Goal: Task Accomplishment & Management: Complete application form

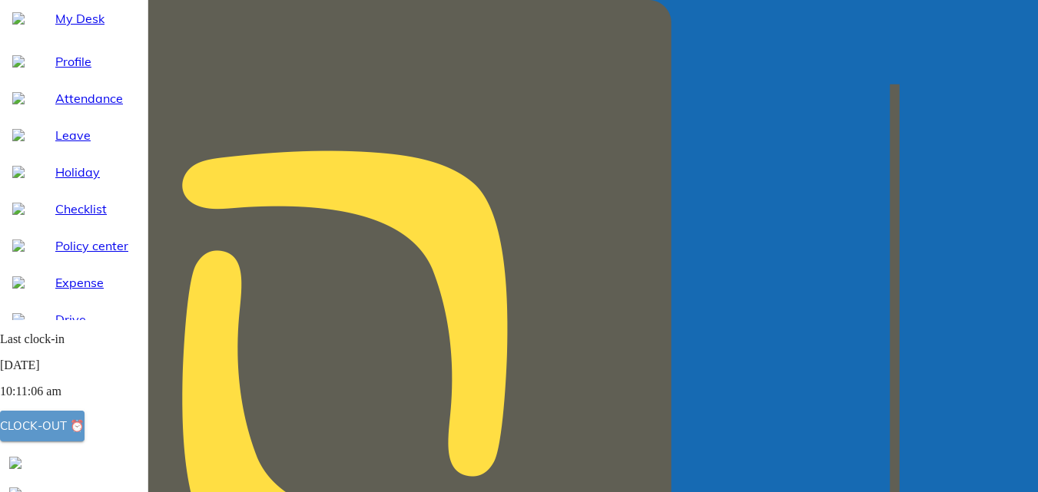
click at [68, 428] on div "Clock-out ⏰" at bounding box center [42, 426] width 84 height 20
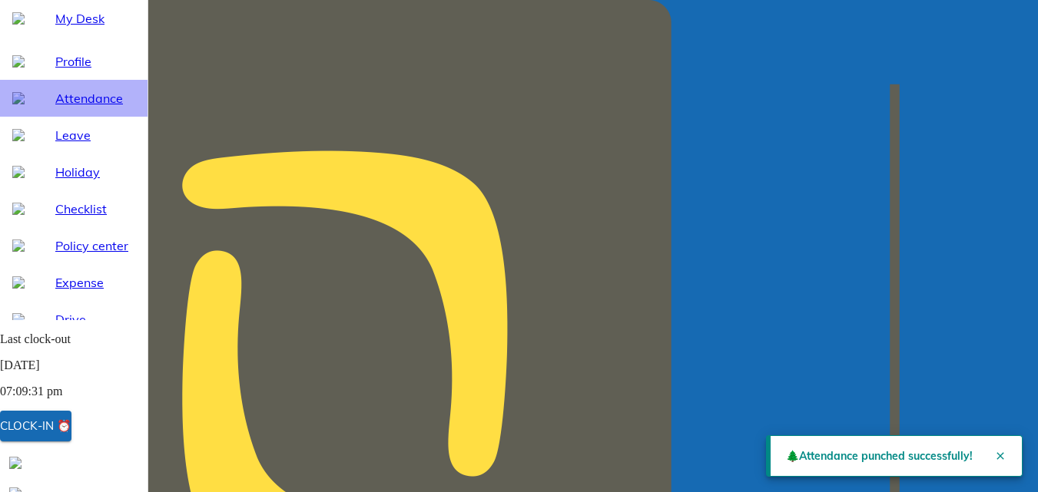
click at [68, 108] on span "Attendance" at bounding box center [95, 98] width 80 height 18
select select "8"
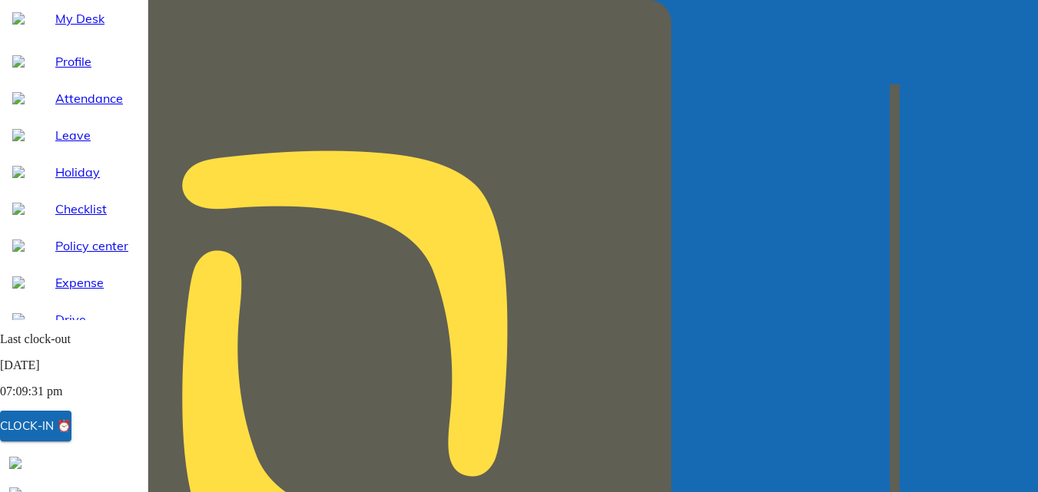
type input "[DATE]"
type input "19"
type input "8"
type input "2025"
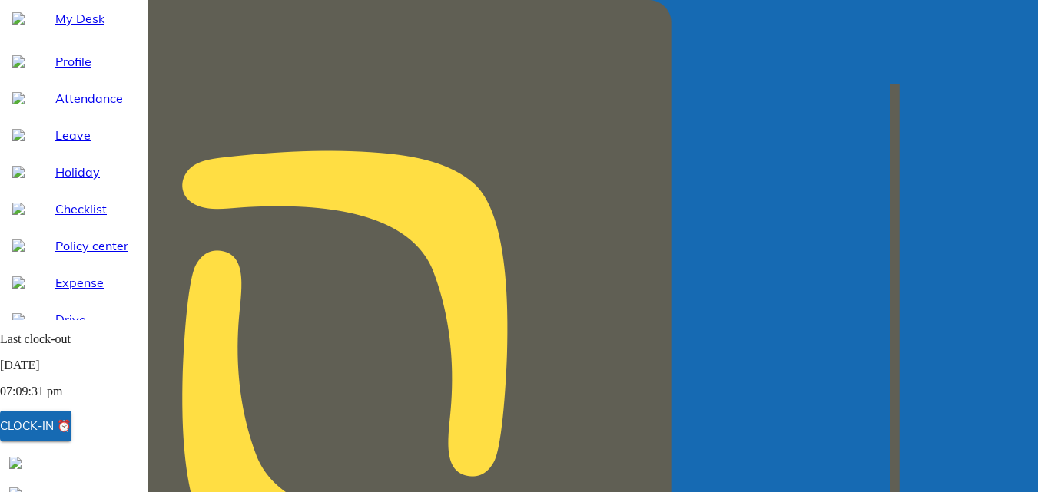
type input "08:30"
type textarea "x"
type input "07:30"
type textarea "x"
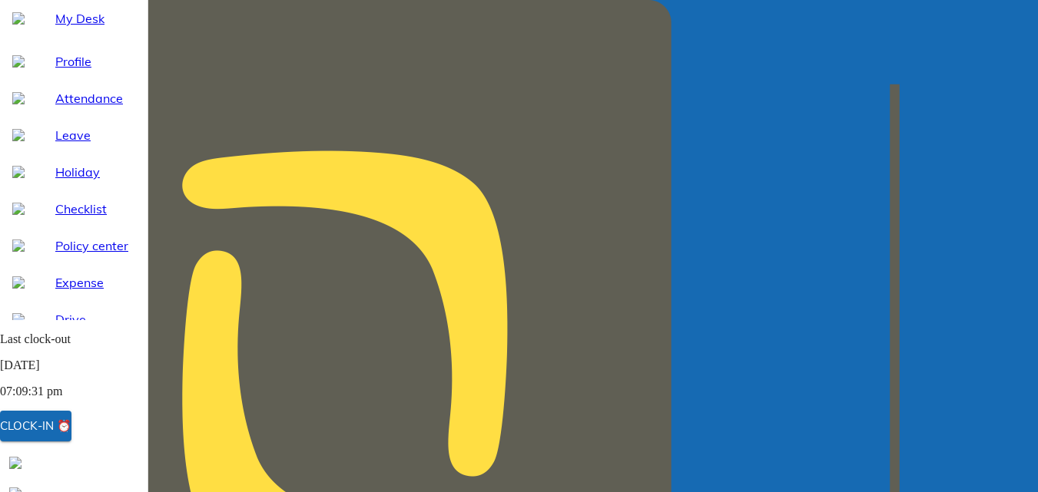
type input "08:30"
type textarea "x"
type input "09:30"
type textarea "x"
type input "08:30"
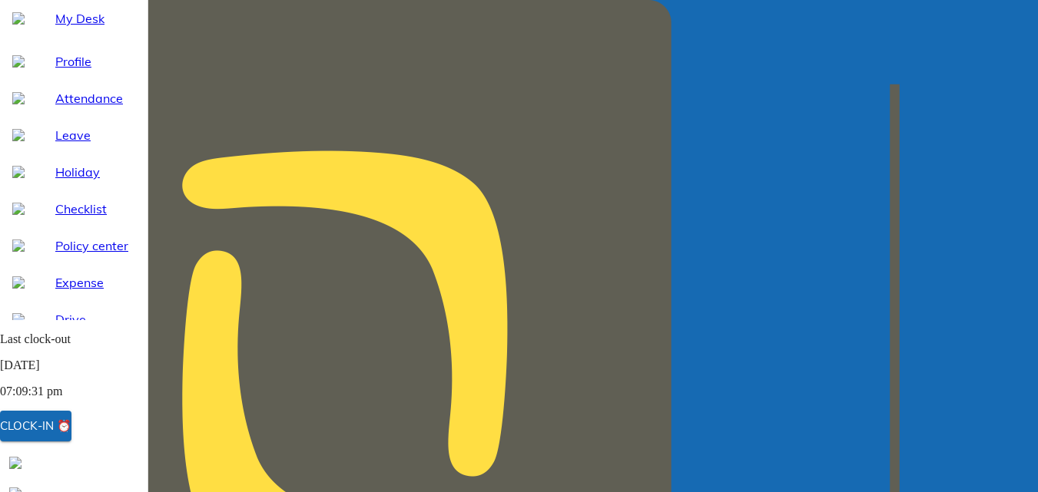
type textarea "x"
type input "07:30"
type textarea "x"
type input "06:30"
type textarea "x"
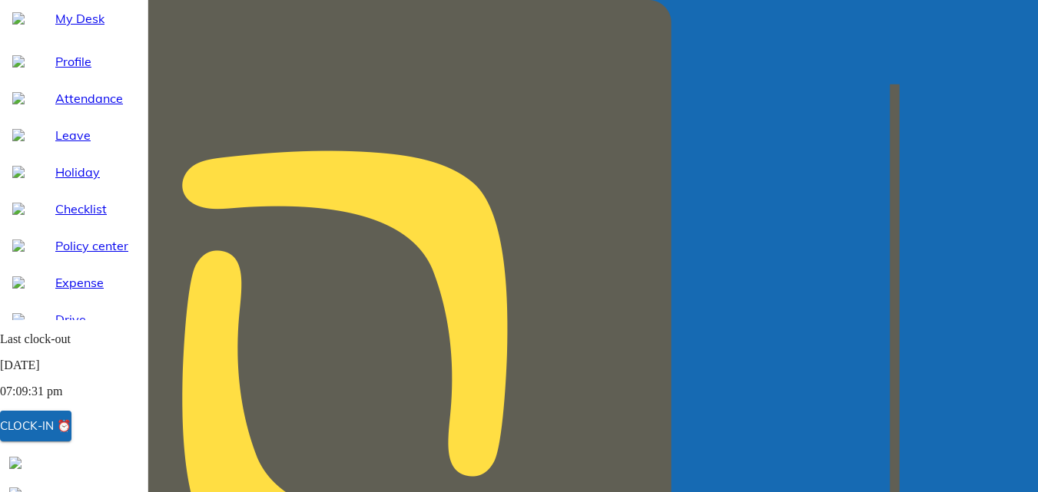
type input "07:30"
type textarea "x"
type input "07:21"
type textarea "x"
type input "07:22"
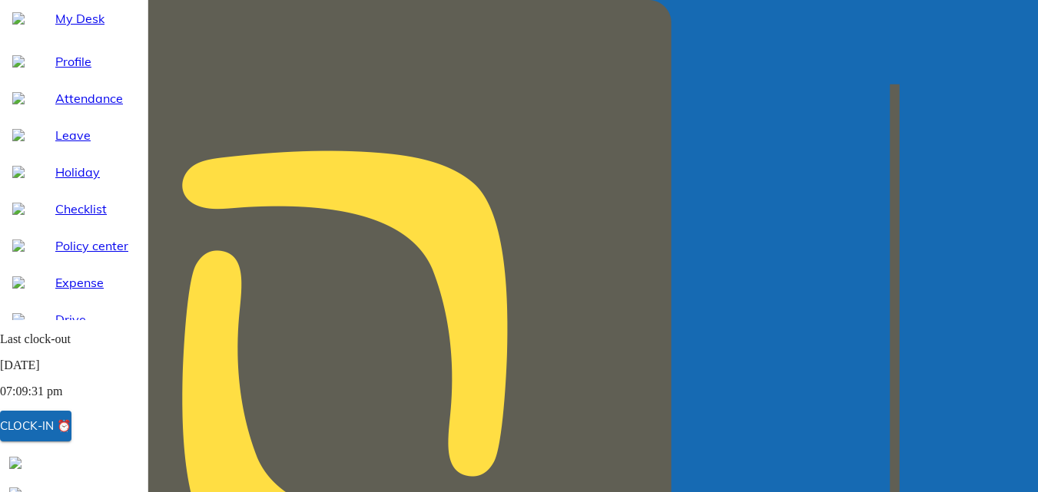
type textarea "x"
type input "07:23"
type textarea "x"
type input "07:24"
type textarea "x"
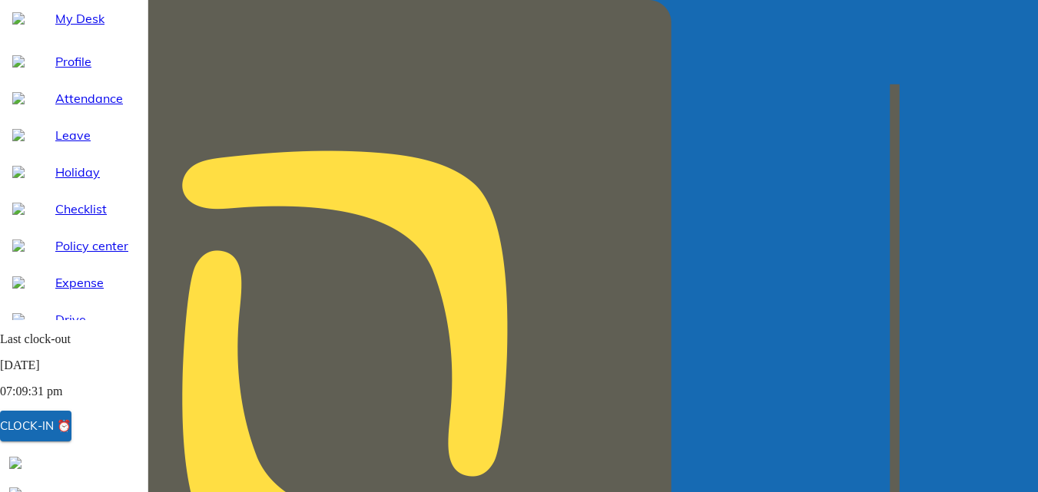
type input "07:25"
type textarea "x"
type input "07:26"
type textarea "x"
type input "07:27"
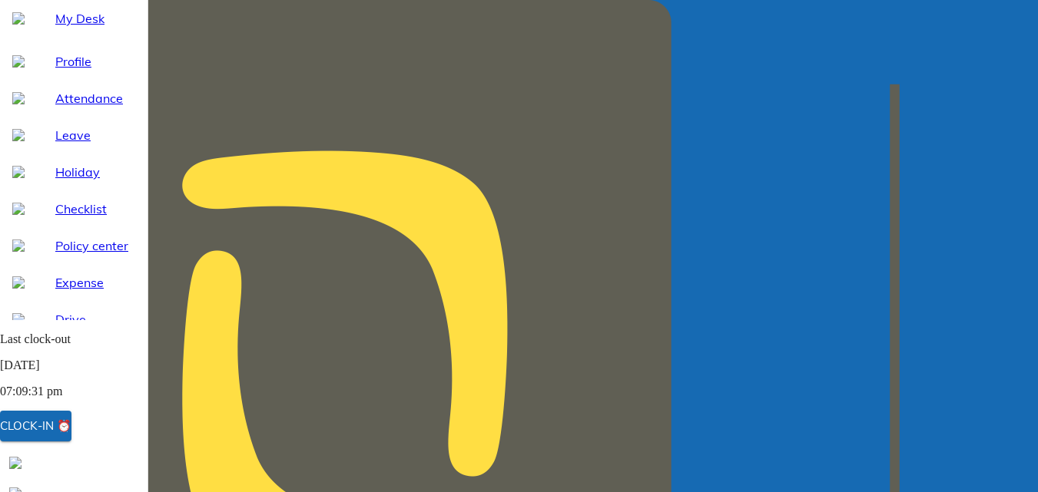
type textarea "x"
type input "07:28"
type textarea "x"
type input "07:29"
type textarea "x"
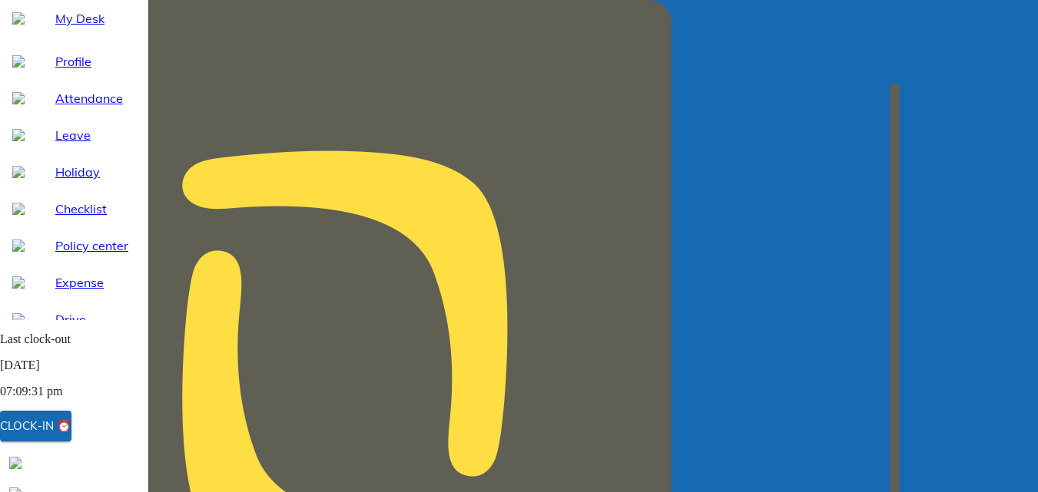
type input "07:30"
type textarea "x"
type input "07:31"
type textarea "x"
type input "07:32"
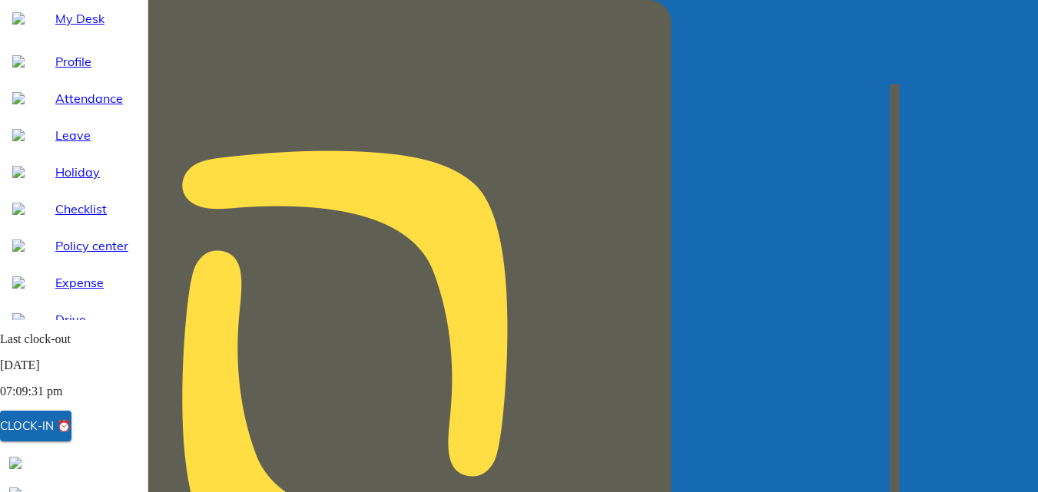
type textarea "x"
type input "07:33"
type textarea "x"
type input "07:34"
type textarea "x"
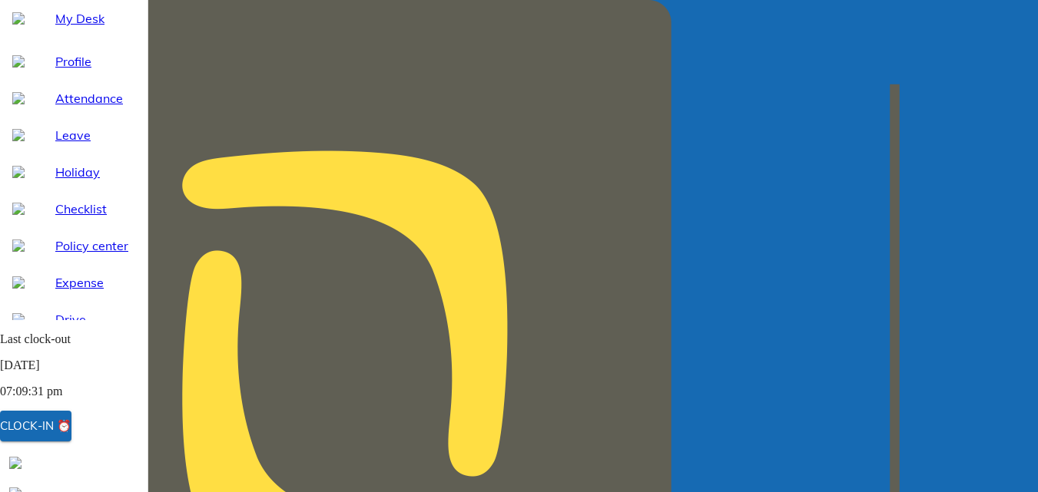
type input "07:35"
type textarea "x"
type input "07:35"
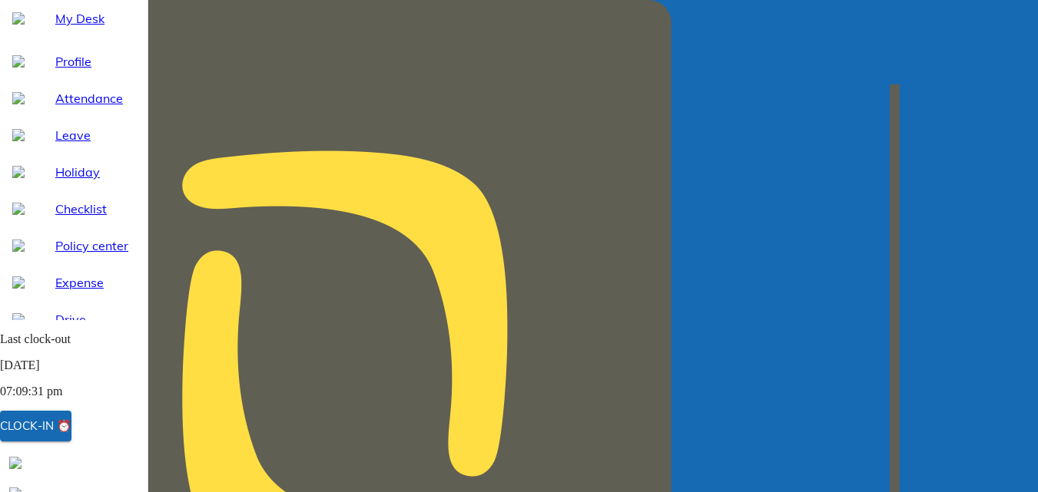
type input "21:00"
type textarea "x"
type input "21:05"
type textarea "x"
type input "21:05"
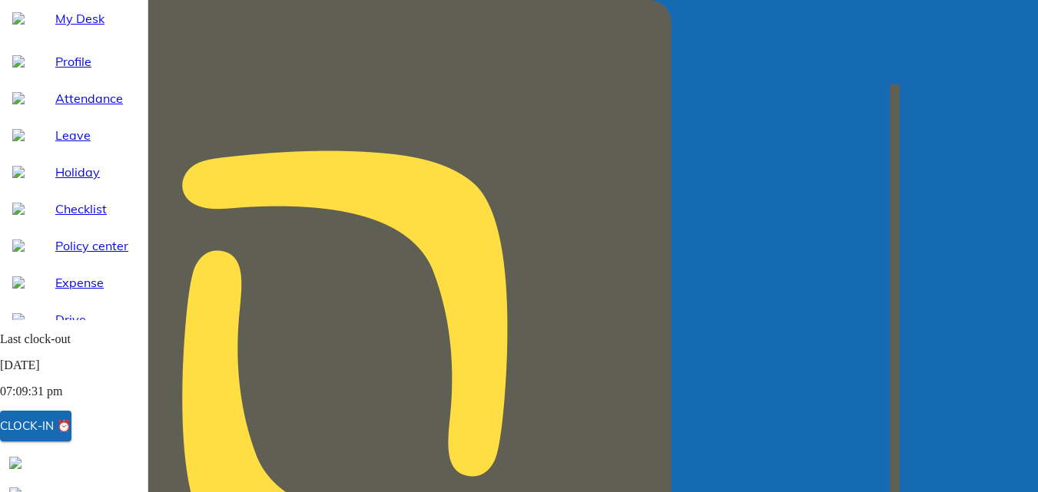
type textarea "x"
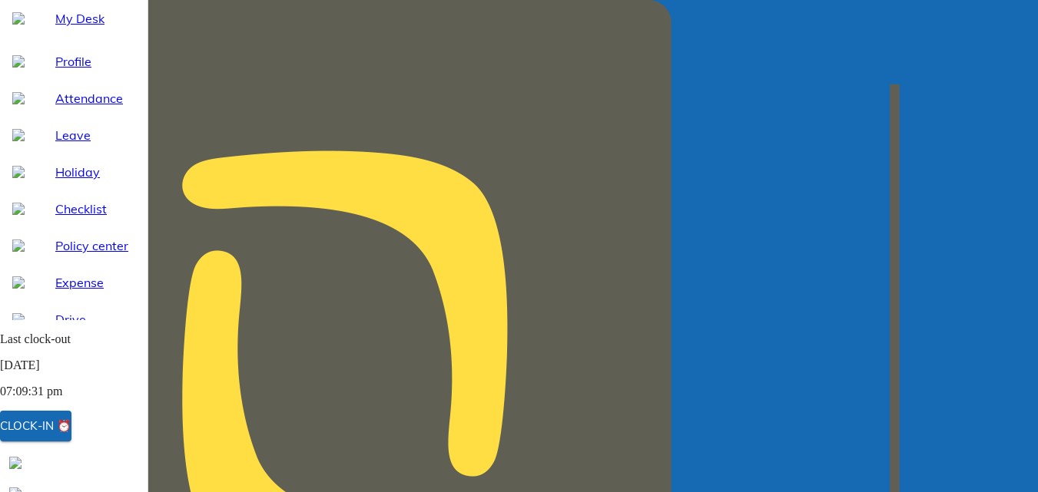
type textarea "f"
type textarea "x"
type textarea "fi"
type textarea "x"
type textarea "fie"
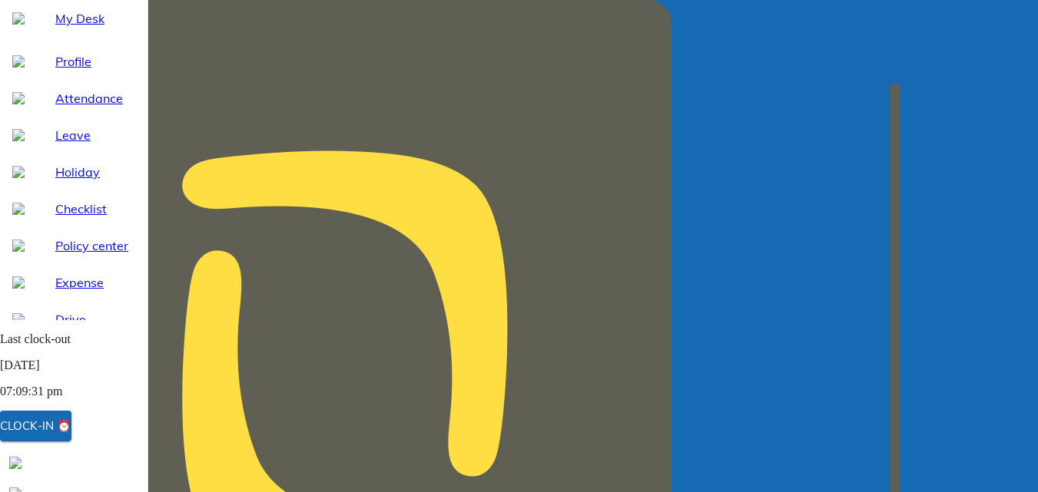
type textarea "x"
type textarea "fiel"
type textarea "x"
type textarea "field"
type textarea "x"
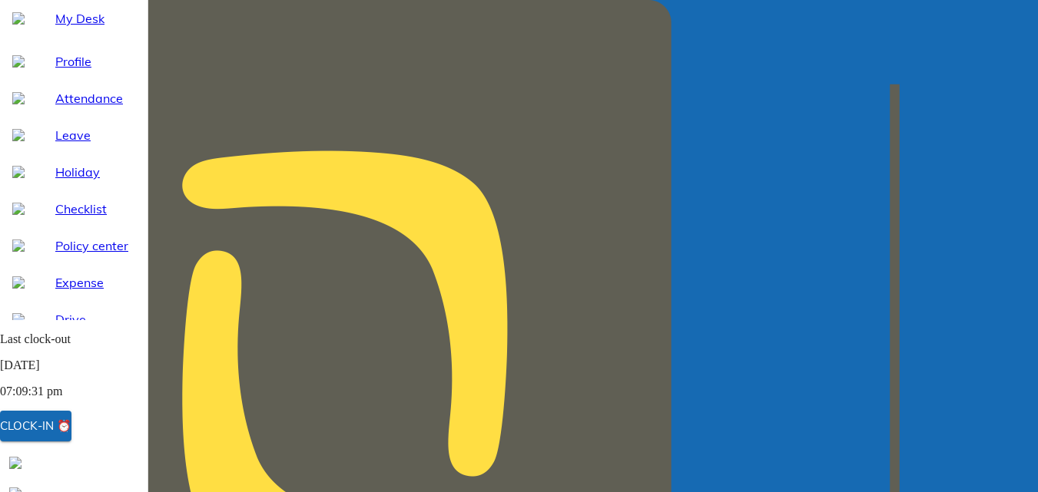
type textarea "field"
type textarea "x"
type textarea "field v"
type textarea "x"
type textarea "field vi"
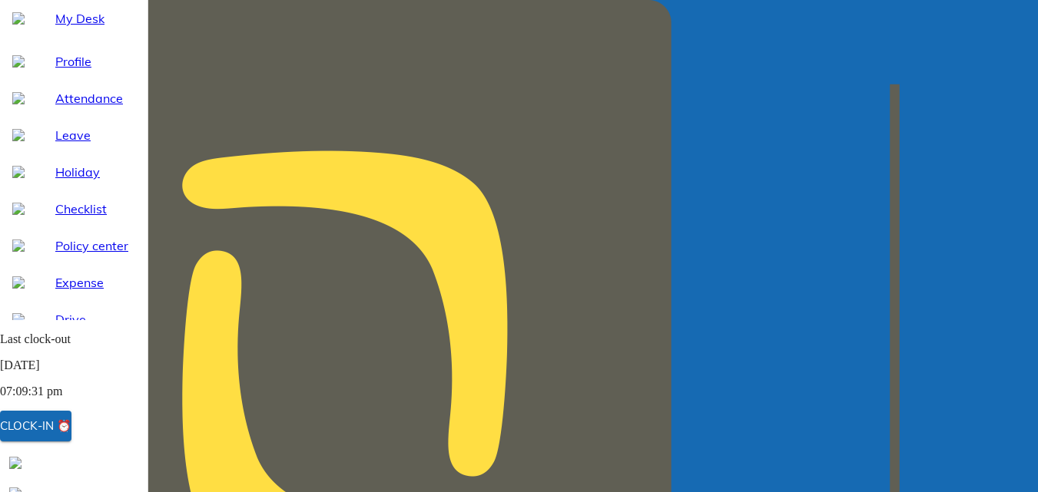
type textarea "x"
type textarea "field vis"
type textarea "x"
type textarea "field visi"
type textarea "x"
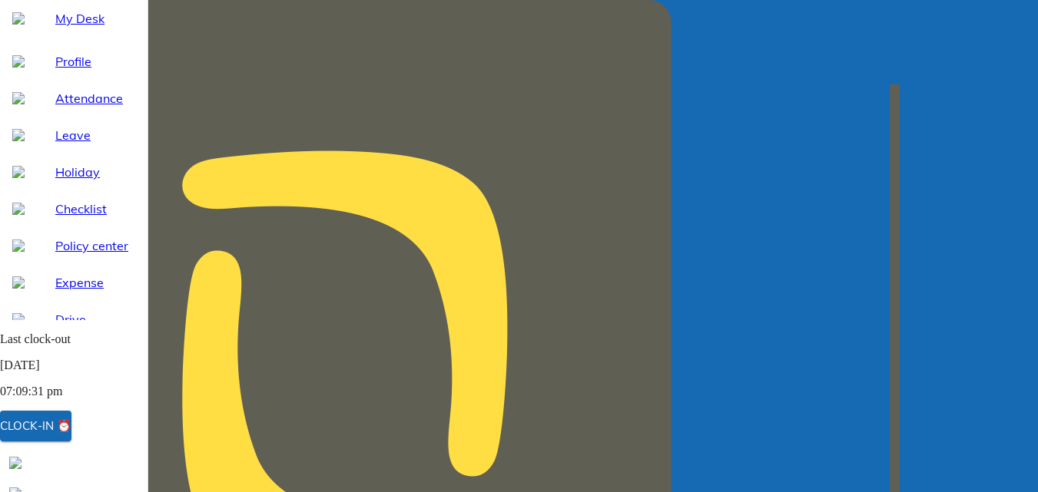
type textarea "field visit"
type textarea "x"
type textarea "field visit"
type textarea "x"
type textarea "field visit H"
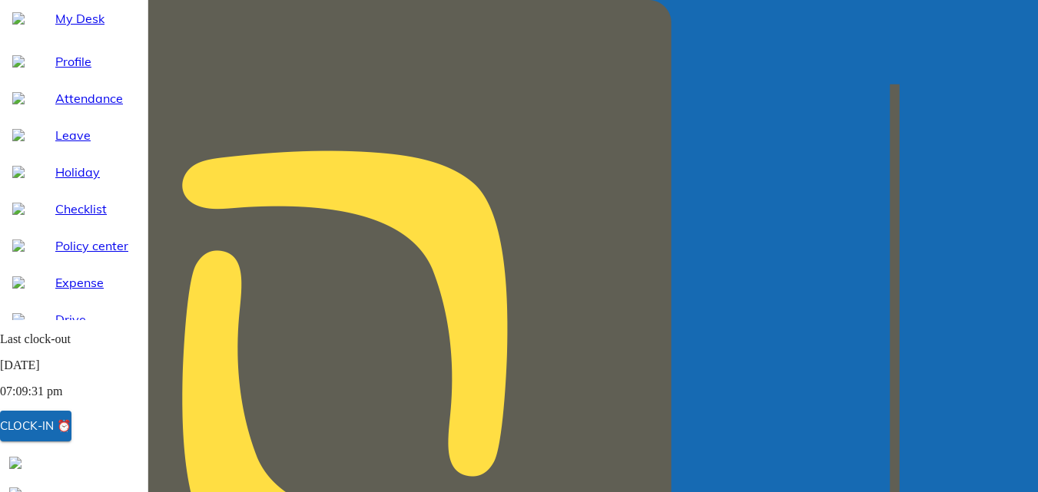
type textarea "x"
type textarea "field visit [GEOGRAPHIC_DATA]"
type textarea "x"
type textarea "field visit [GEOGRAPHIC_DATA]"
type textarea "x"
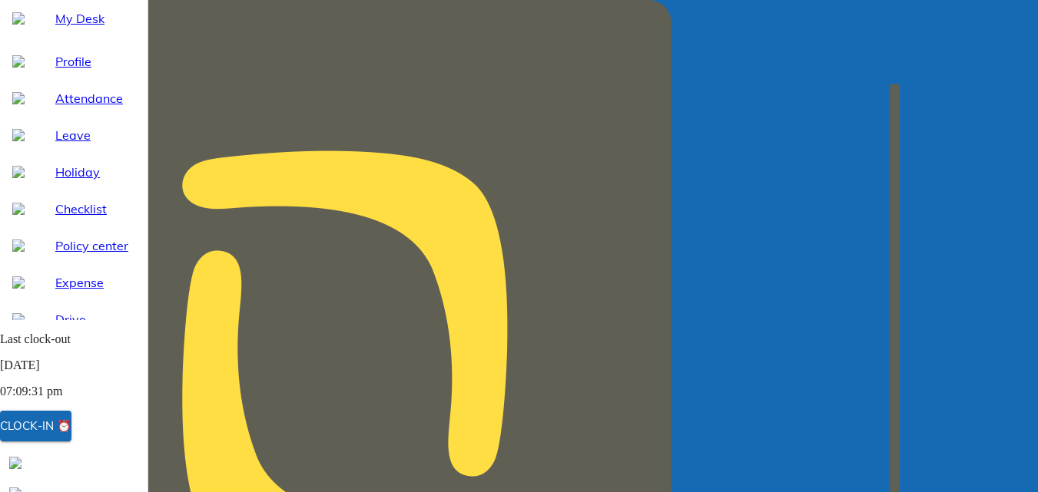
type textarea "field visit [GEOGRAPHIC_DATA]"
type textarea "x"
type textarea "field visit [GEOGRAPHIC_DATA]"
type textarea "x"
type textarea "field visit [GEOGRAPHIC_DATA]"
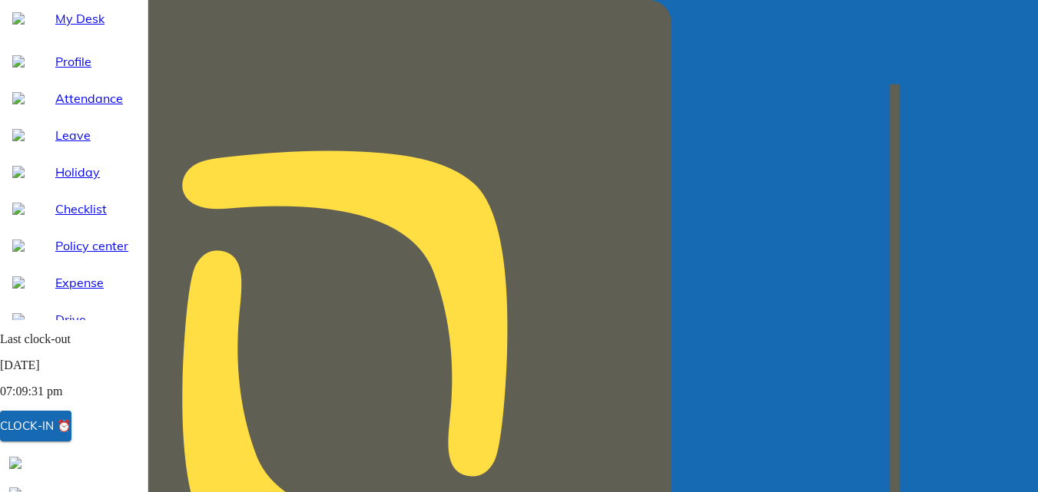
type textarea "x"
type textarea "field visit [GEOGRAPHIC_DATA]"
type textarea "x"
type textarea "field visit [GEOGRAPHIC_DATA]"
type textarea "x"
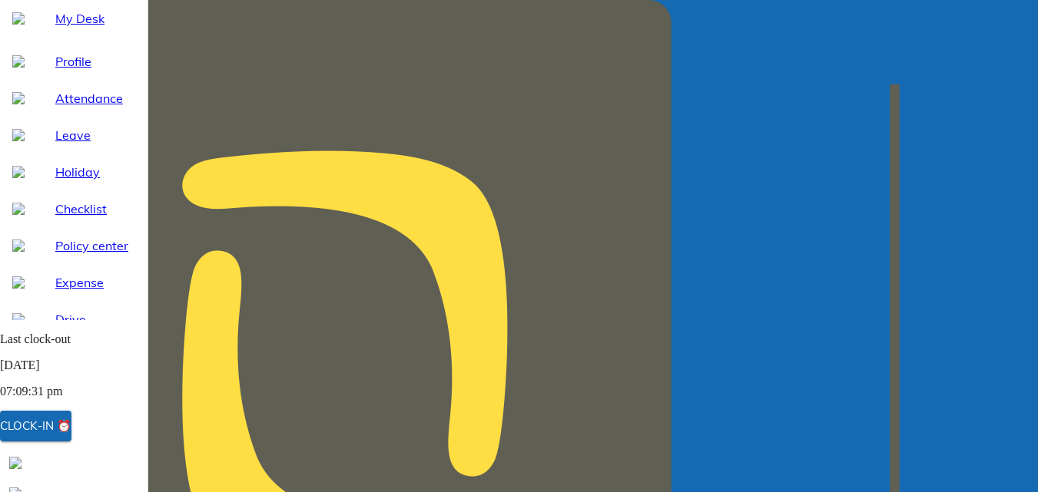
type textarea "field visit [GEOGRAPHIC_DATA] f"
type textarea "x"
type textarea "field visit [GEOGRAPHIC_DATA] fo"
type textarea "x"
type textarea "field visit [GEOGRAPHIC_DATA] for"
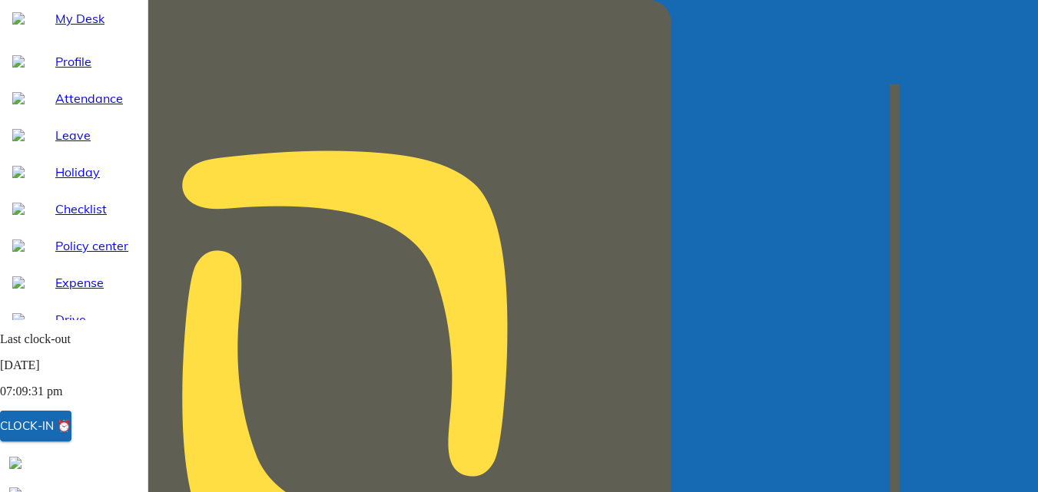
type textarea "x"
type textarea "field visit [GEOGRAPHIC_DATA] for"
type textarea "x"
type textarea "field visit [GEOGRAPHIC_DATA] for"
type textarea "x"
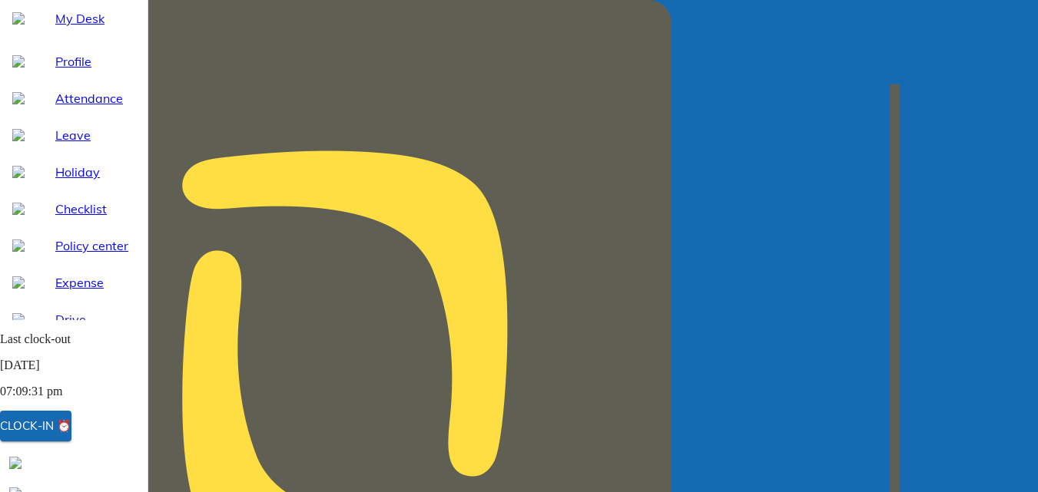
type textarea "field visit [GEOGRAPHIC_DATA] for N"
type textarea "x"
type textarea "field visit [GEOGRAPHIC_DATA] for NI"
type textarea "x"
type textarea "field visit [GEOGRAPHIC_DATA] for NIK"
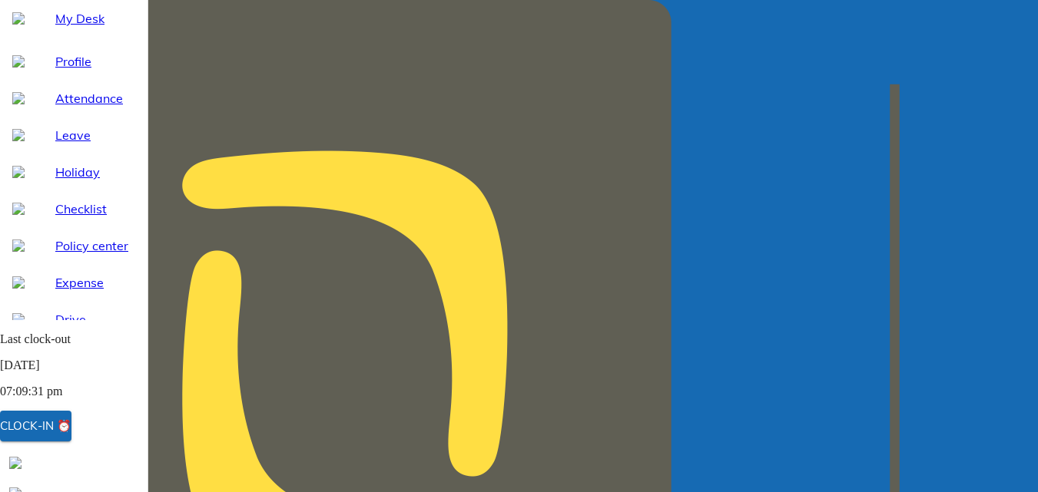
type textarea "x"
type textarea "field visit [GEOGRAPHIC_DATA] for NIKE"
type textarea "x"
type textarea "field visit [GEOGRAPHIC_DATA] for NIKE"
type textarea "x"
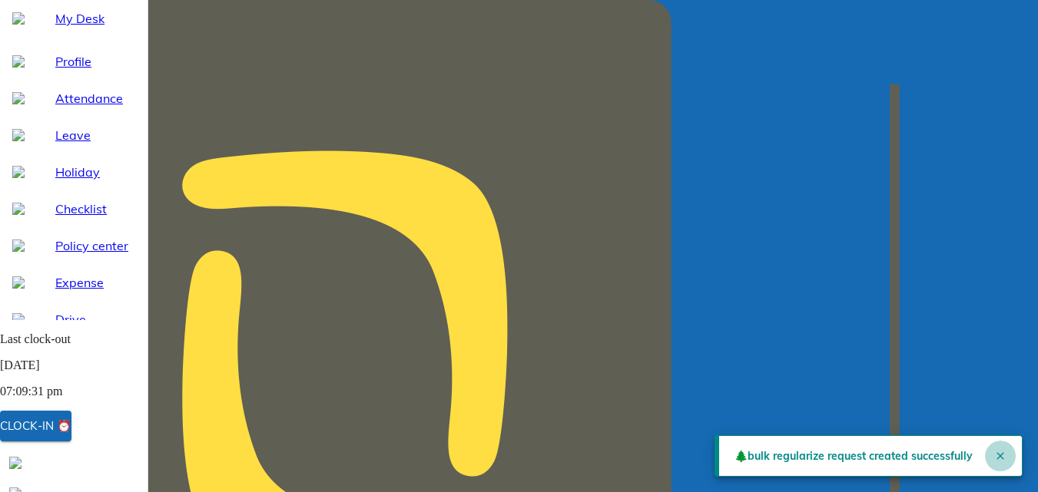
click at [995, 450] on icon "Close" at bounding box center [1000, 456] width 12 height 12
